Goal: Find specific page/section: Find specific page/section

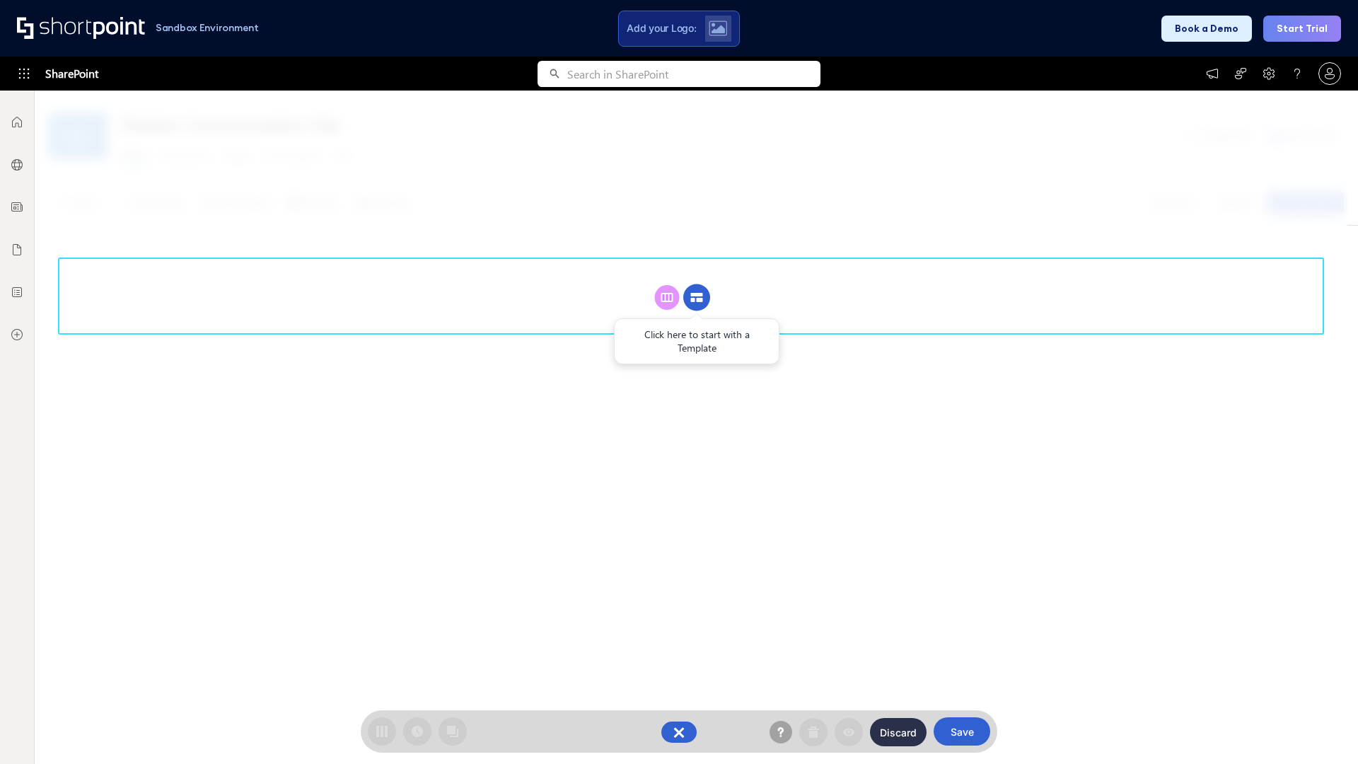
click at [697, 297] on circle at bounding box center [696, 297] width 27 height 27
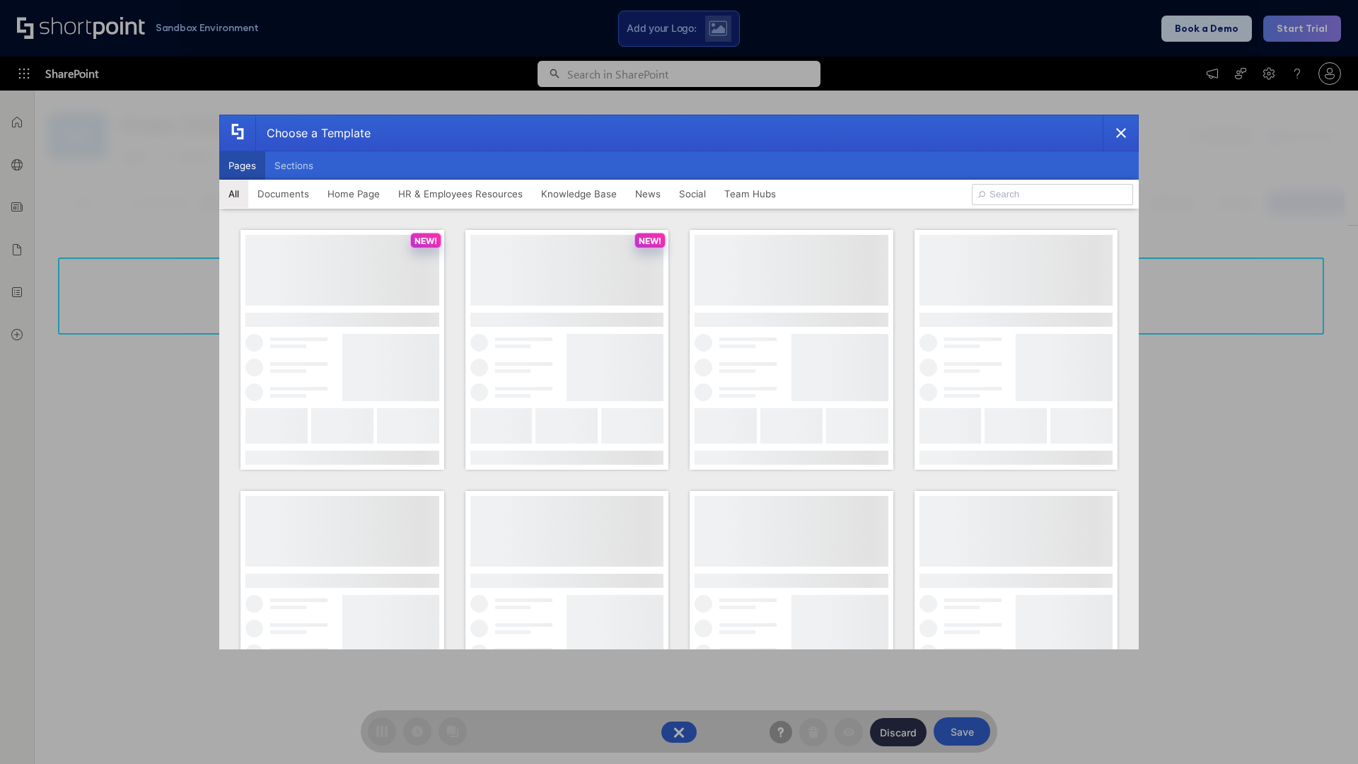
click at [242, 165] on button "Pages" at bounding box center [242, 165] width 46 height 28
type input "Documents 1"
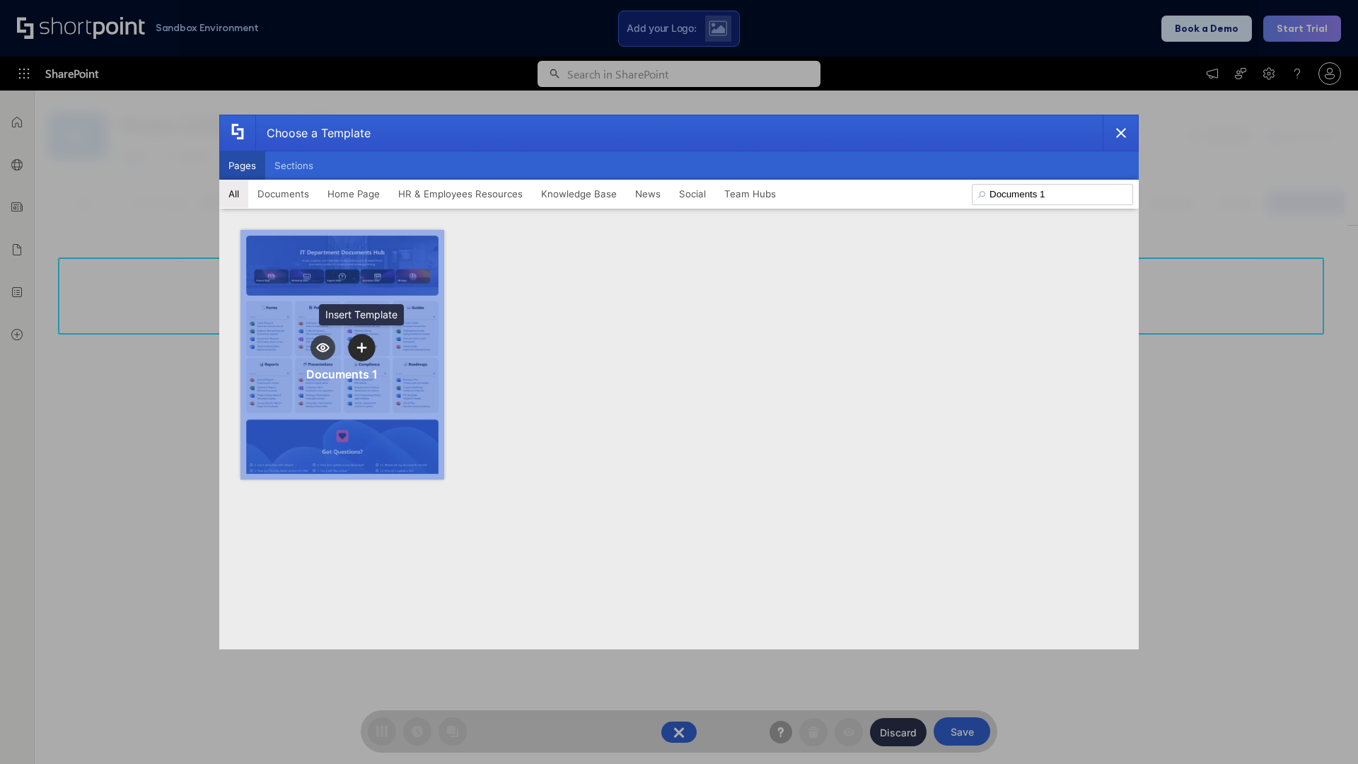
click at [361, 347] on icon "template selector" at bounding box center [361, 347] width 10 height 10
